Goal: Task Accomplishment & Management: Manage account settings

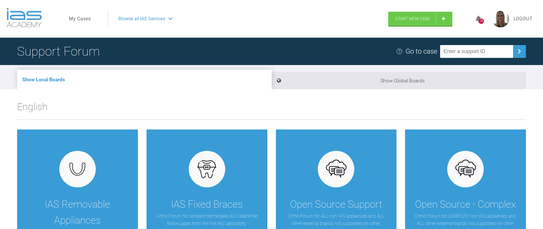
click at [77, 16] on link "My Cases" at bounding box center [80, 18] width 22 height 7
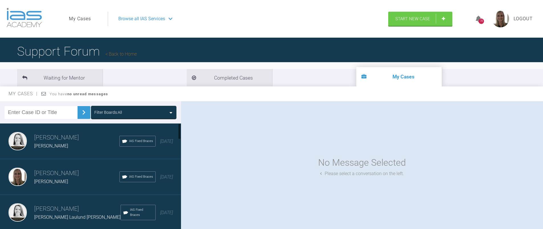
click at [53, 211] on h3 "Emma Dougherty" at bounding box center [77, 209] width 86 height 10
